Goal: Task Accomplishment & Management: Complete application form

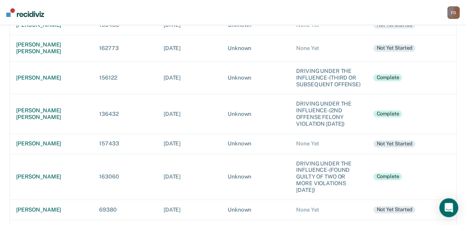
scroll to position [380, 0]
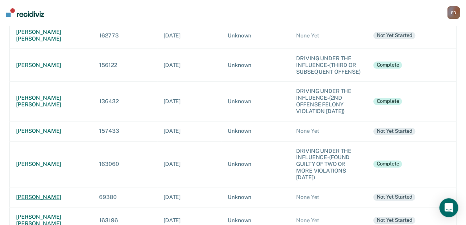
click at [35, 194] on div "[PERSON_NAME]" at bounding box center [51, 197] width 70 height 7
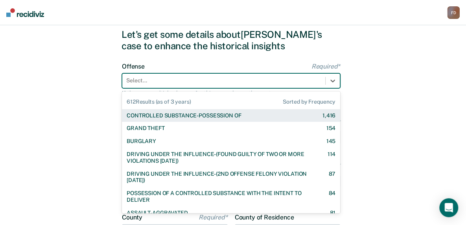
click at [155, 88] on div "612 results available. Use Up and Down to choose options, press Enter to select…" at bounding box center [231, 80] width 218 height 15
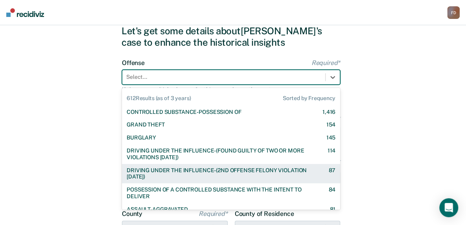
click at [181, 170] on div "DRIVING UNDER THE INFLUENCE-(2ND OFFENSE FELONY VIOLATION [DATE])" at bounding box center [221, 173] width 188 height 13
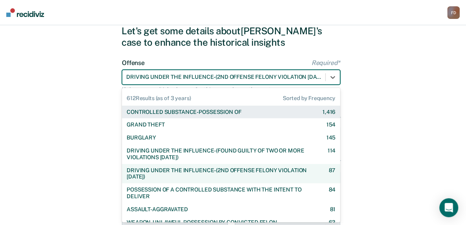
click at [204, 77] on div at bounding box center [223, 77] width 195 height 8
click at [261, 75] on div at bounding box center [223, 77] width 195 height 8
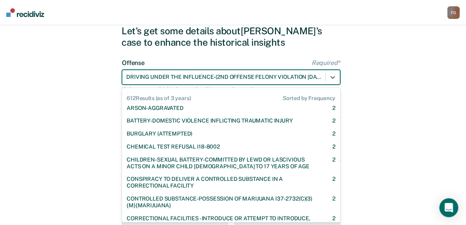
scroll to position [1667, 0]
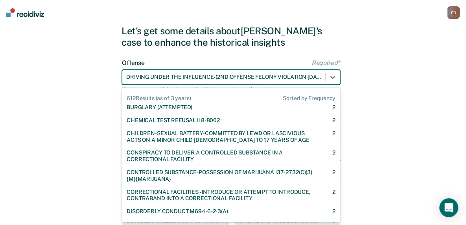
click at [320, 81] on div "DRIVING UNDER THE INFLUENCE-(2ND OFFENSE FELONY VIOLATION [DATE])" at bounding box center [223, 76] width 203 height 11
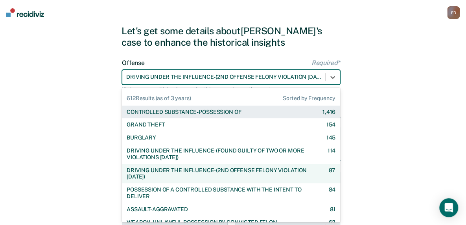
click at [313, 78] on div at bounding box center [223, 77] width 195 height 8
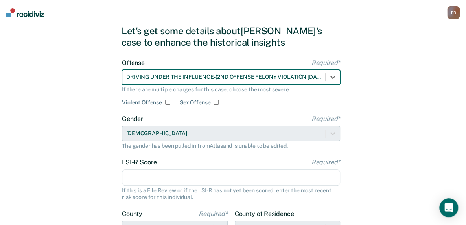
click at [214, 77] on div at bounding box center [223, 77] width 195 height 8
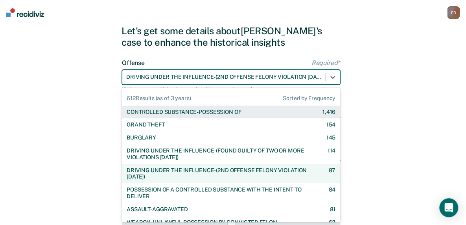
click at [214, 77] on div at bounding box center [223, 77] width 195 height 8
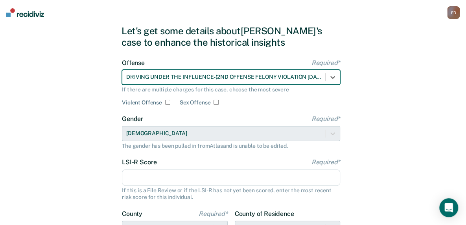
click at [214, 77] on div at bounding box center [223, 77] width 195 height 8
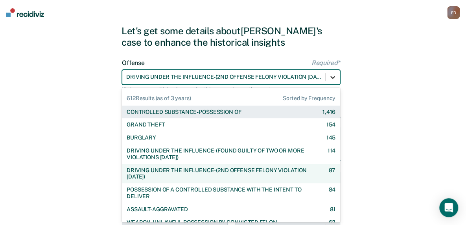
click at [333, 77] on icon at bounding box center [332, 77] width 5 height 3
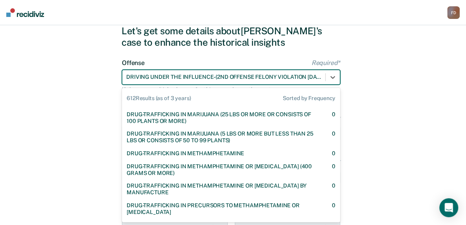
scroll to position [5702, 0]
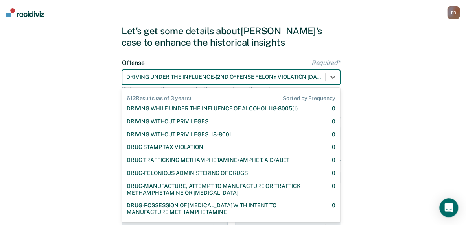
click at [172, 77] on div at bounding box center [223, 77] width 195 height 8
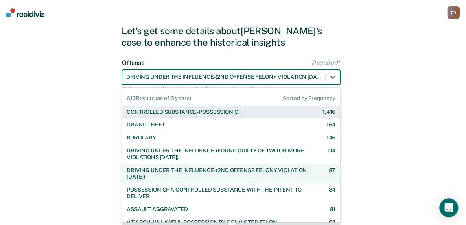
click at [172, 77] on div at bounding box center [223, 77] width 195 height 8
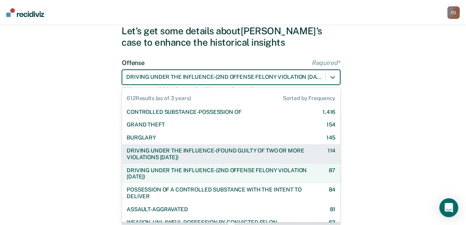
click at [268, 155] on div "DRIVING UNDER THE INFLUENCE-(FOUND GUILTY OF TWO OR MORE VIOLATIONS [DATE])" at bounding box center [220, 153] width 187 height 13
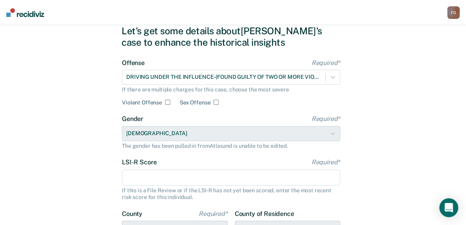
click at [237, 178] on input "LSI-R Score Required*" at bounding box center [231, 177] width 218 height 17
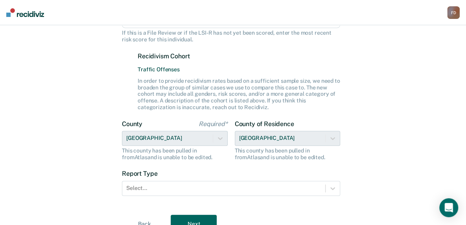
scroll to position [207, 0]
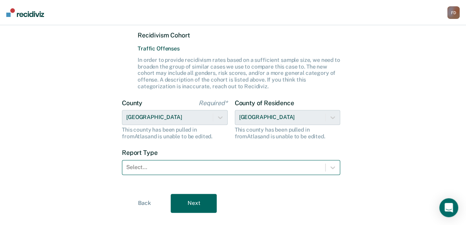
type input "23"
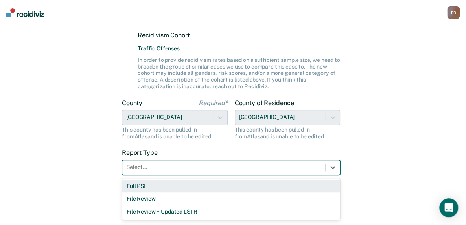
click at [281, 164] on div at bounding box center [223, 167] width 195 height 8
click at [257, 184] on div "Full PSI" at bounding box center [231, 185] width 218 height 13
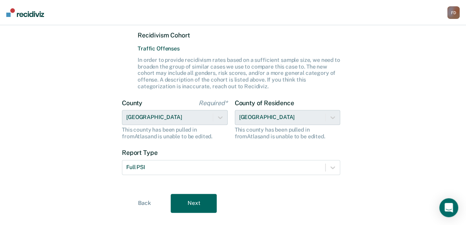
click at [196, 198] on button "Next" at bounding box center [194, 203] width 46 height 19
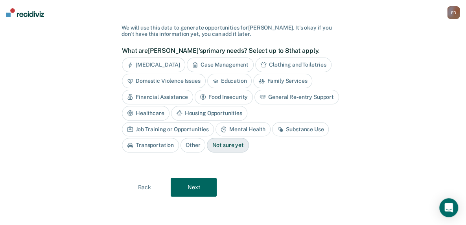
scroll to position [39, 0]
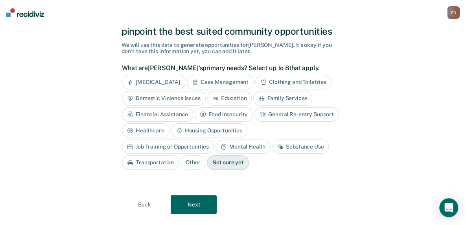
click at [272, 146] on div "Substance Use" at bounding box center [300, 146] width 57 height 15
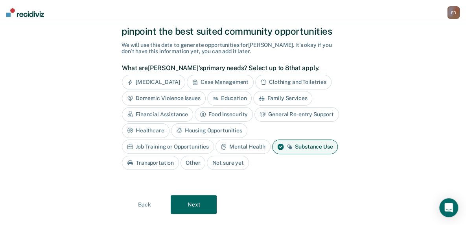
click at [183, 114] on div "Financial Assistance" at bounding box center [157, 114] width 71 height 15
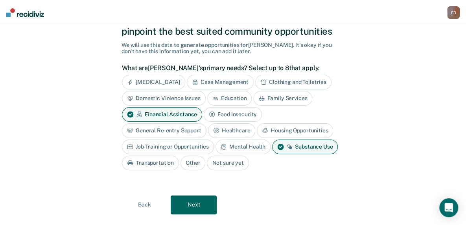
click at [200, 199] on button "Next" at bounding box center [194, 204] width 46 height 19
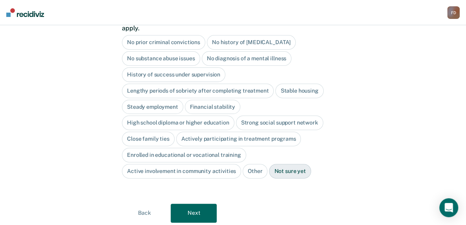
click at [256, 51] on div "No diagnosis of a mental illness" at bounding box center [247, 58] width 90 height 15
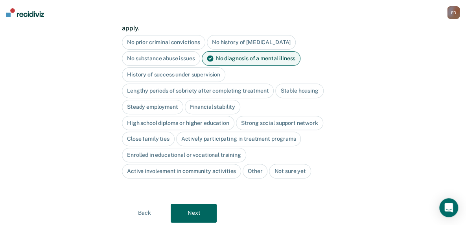
click at [253, 83] on div "Lengthy periods of sobriety after completing treatment" at bounding box center [198, 90] width 152 height 15
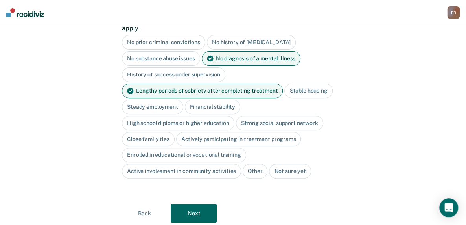
click at [201, 67] on div "History of success under supervision" at bounding box center [173, 74] width 103 height 15
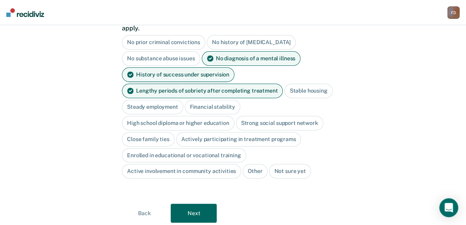
click at [302, 84] on div "Stable housing" at bounding box center [308, 90] width 48 height 15
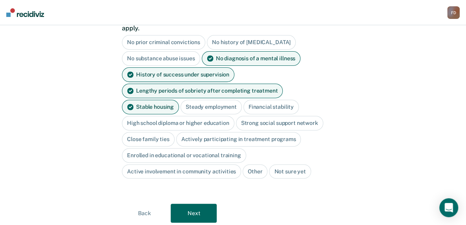
click at [181, 100] on div "Steady employment" at bounding box center [211, 107] width 61 height 15
click at [179, 116] on div "High school diploma or higher education" at bounding box center [178, 123] width 113 height 15
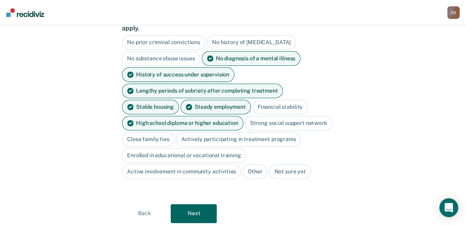
click at [161, 132] on div "Close family ties" at bounding box center [148, 139] width 53 height 15
click at [210, 132] on div "Actively participating in treatment programs" at bounding box center [247, 139] width 125 height 15
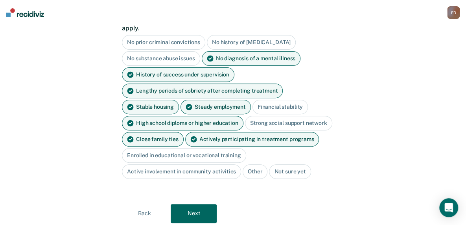
click at [199, 204] on button "Next" at bounding box center [194, 213] width 46 height 19
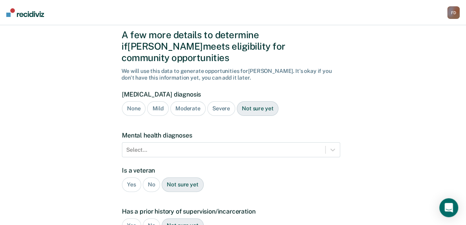
scroll to position [22, 0]
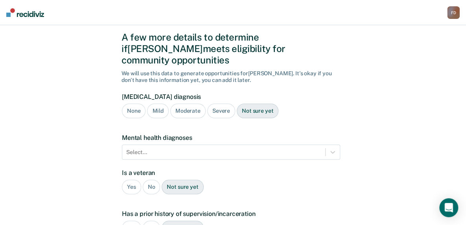
click at [219, 103] on div "Severe" at bounding box center [221, 110] width 28 height 15
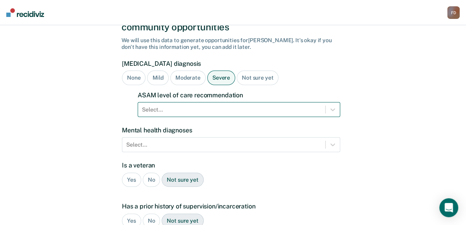
click at [201, 117] on div "Select..." at bounding box center [239, 109] width 203 height 15
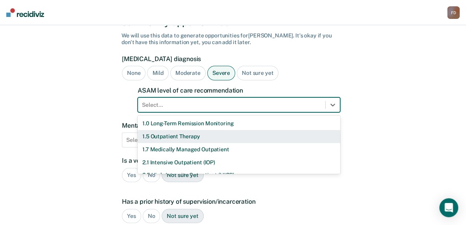
click at [192, 130] on div "1.5 Outpatient Therapy" at bounding box center [239, 136] width 203 height 13
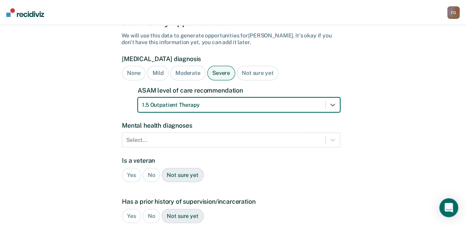
scroll to position [95, 0]
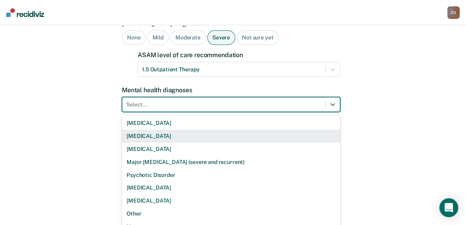
click at [192, 112] on div "9 results available. Use Up and Down to choose options, press Enter to select t…" at bounding box center [231, 104] width 218 height 15
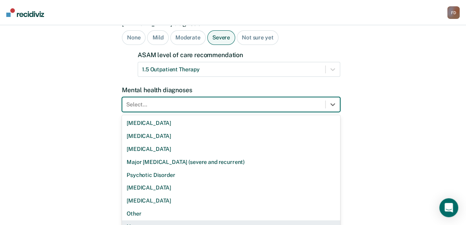
click at [135, 220] on div "None" at bounding box center [231, 226] width 218 height 13
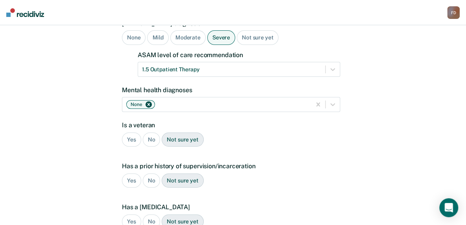
click at [148, 132] on div "No" at bounding box center [152, 139] width 18 height 15
click at [130, 173] on div "Yes" at bounding box center [131, 180] width 19 height 15
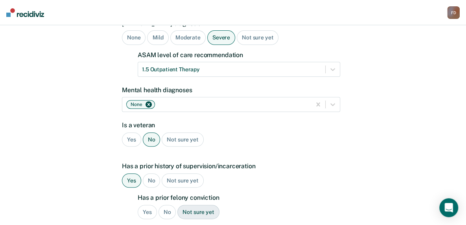
click at [148, 205] on div "Yes" at bounding box center [147, 212] width 19 height 15
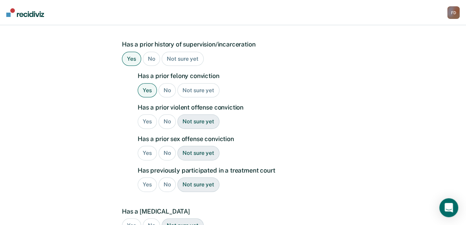
scroll to position [217, 0]
click at [149, 114] on div "Yes" at bounding box center [147, 121] width 19 height 15
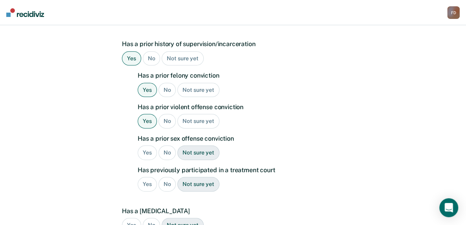
click at [165, 145] on div "No" at bounding box center [168, 152] width 18 height 15
click at [145, 177] on div "Yes" at bounding box center [147, 184] width 19 height 15
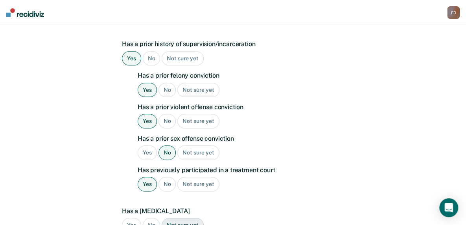
click at [166, 177] on div "No" at bounding box center [168, 184] width 18 height 15
click at [153, 218] on div "No" at bounding box center [152, 225] width 18 height 15
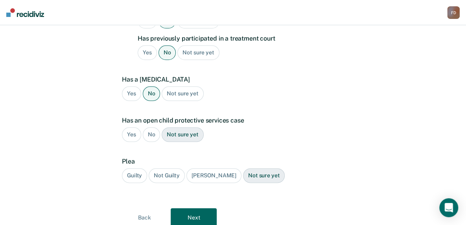
scroll to position [365, 0]
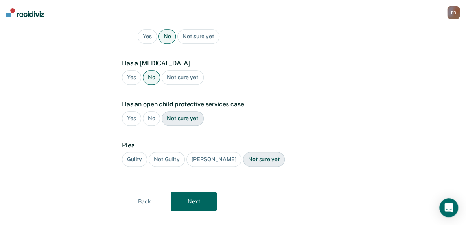
click at [151, 111] on div "No" at bounding box center [152, 118] width 18 height 15
click at [135, 152] on div "Guilty" at bounding box center [134, 159] width 25 height 15
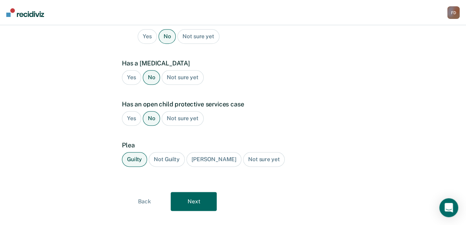
click at [194, 192] on button "Next" at bounding box center [194, 201] width 46 height 19
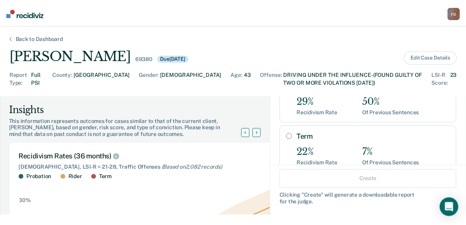
scroll to position [126, 0]
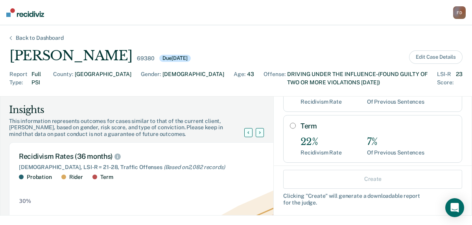
click at [290, 122] on input "Term" at bounding box center [293, 125] width 6 height 6
radio input "true"
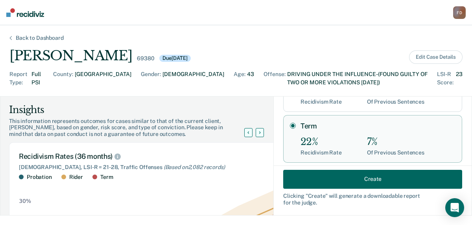
click at [347, 175] on button "Create" at bounding box center [372, 178] width 179 height 19
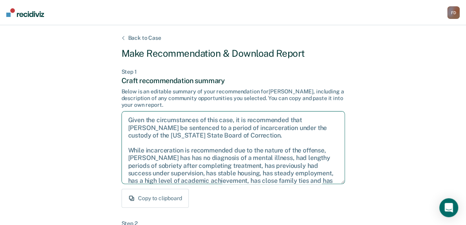
scroll to position [65, 0]
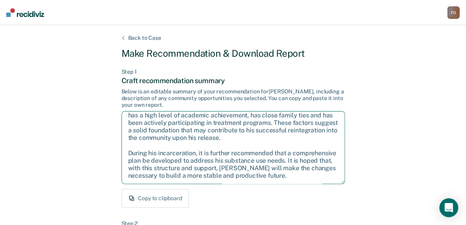
drag, startPoint x: 127, startPoint y: 119, endPoint x: 350, endPoint y: 201, distance: 237.1
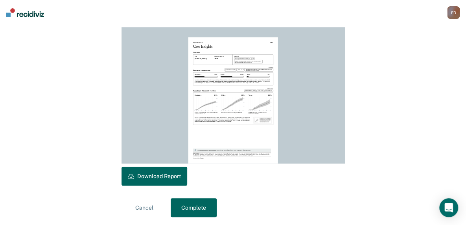
scroll to position [223, 0]
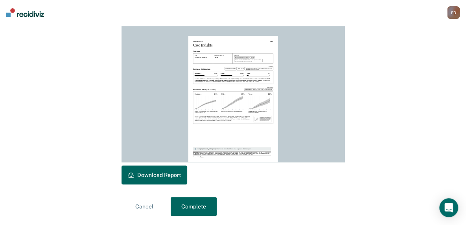
click at [176, 174] on button "Download Report" at bounding box center [155, 174] width 66 height 19
click at [188, 200] on button "Complete" at bounding box center [194, 206] width 46 height 19
